Goal: Information Seeking & Learning: Learn about a topic

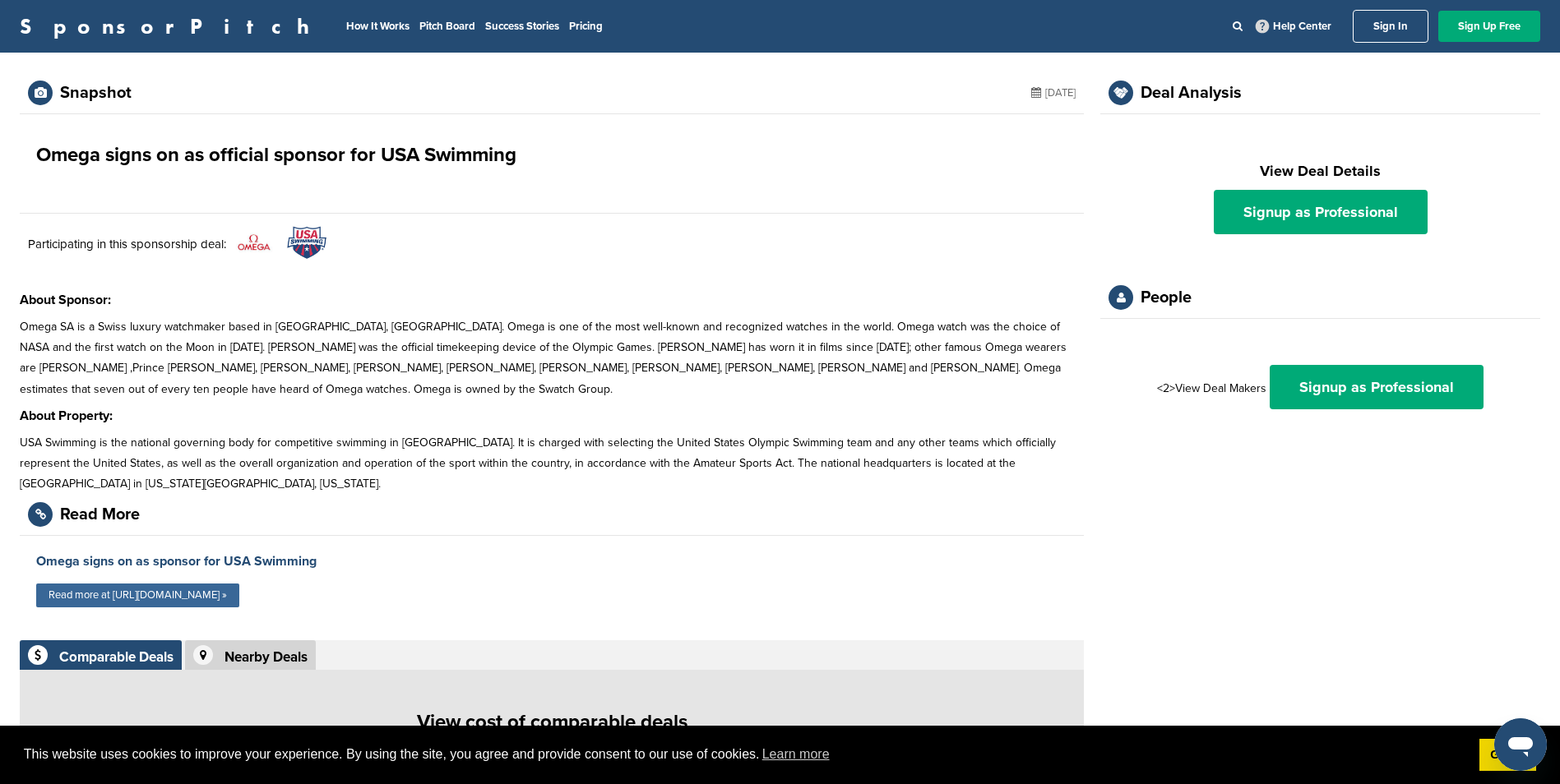
click at [239, 593] on link "Read more at [URL][DOMAIN_NAME] »" at bounding box center [137, 596] width 203 height 24
click at [97, 560] on link "Omega signs on as sponsor for USA Swimming" at bounding box center [176, 561] width 280 height 17
click at [219, 555] on link "Omega signs on as sponsor for USA Swimming" at bounding box center [176, 561] width 280 height 17
click at [310, 249] on img at bounding box center [306, 242] width 41 height 33
click at [36, 519] on icon at bounding box center [41, 514] width 11 height 25
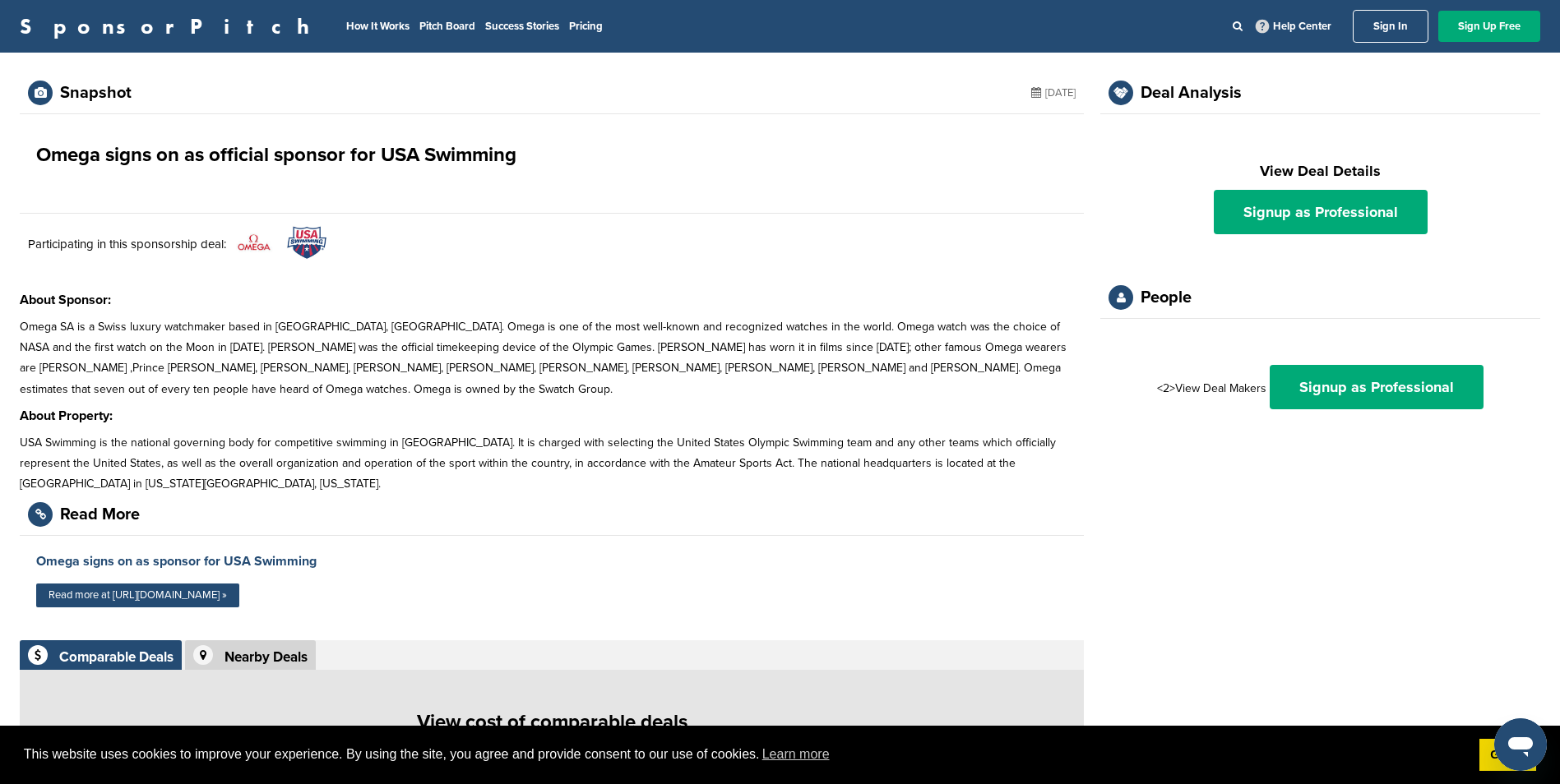
click at [82, 510] on div "Read More" at bounding box center [100, 515] width 80 height 17
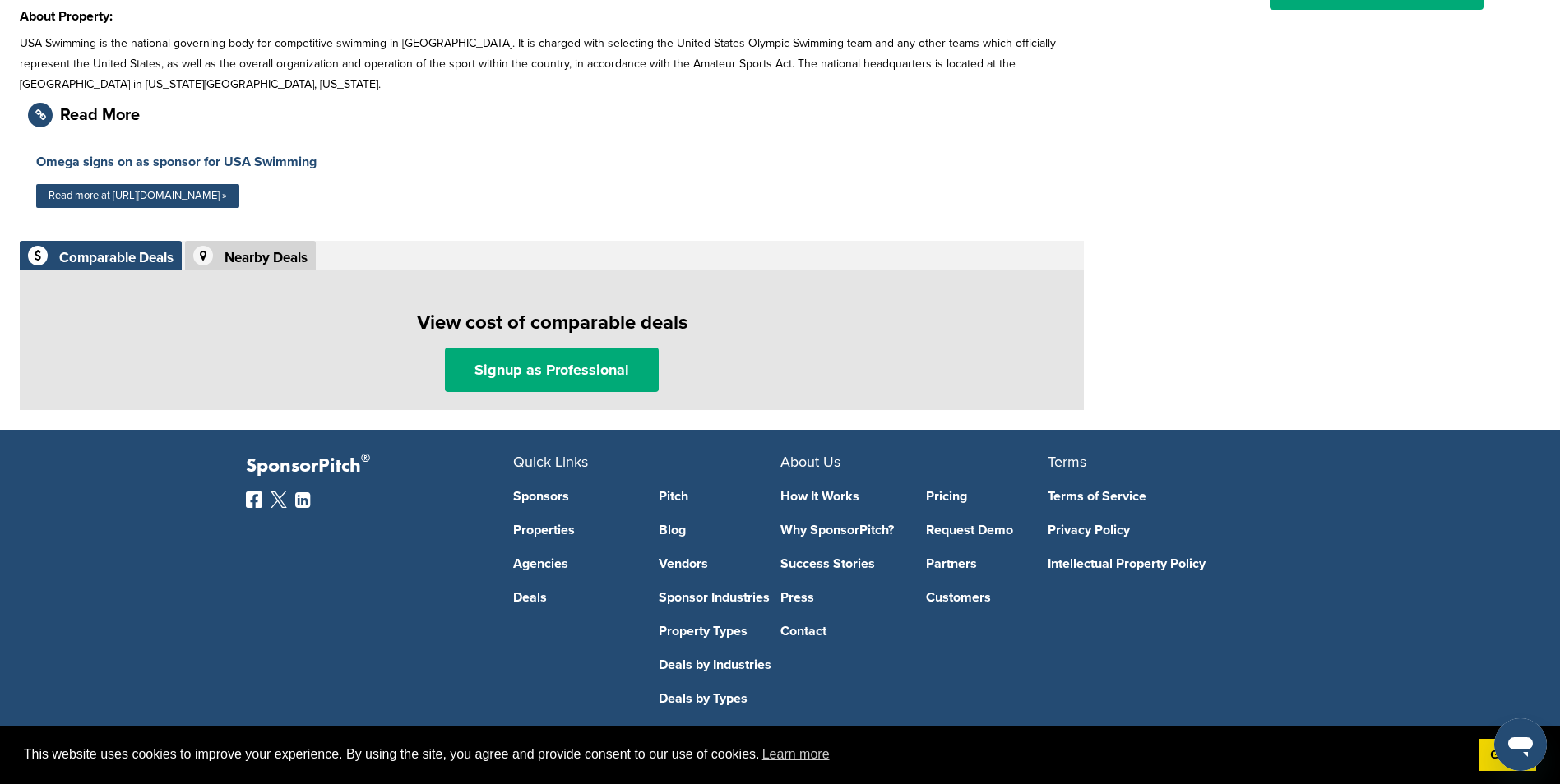
scroll to position [423, 0]
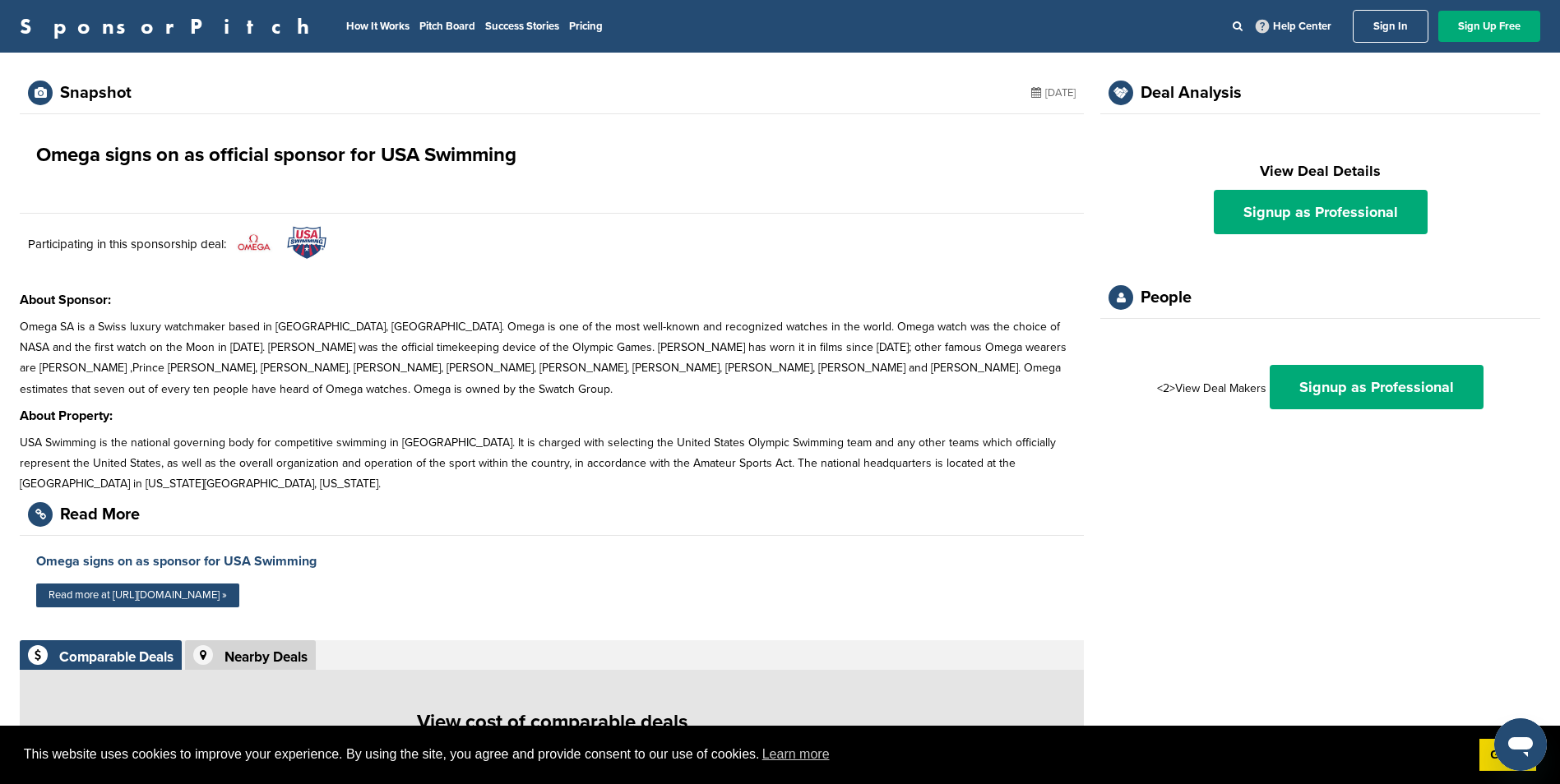
click at [320, 241] on img at bounding box center [306, 242] width 41 height 33
